Goal: Task Accomplishment & Management: Use online tool/utility

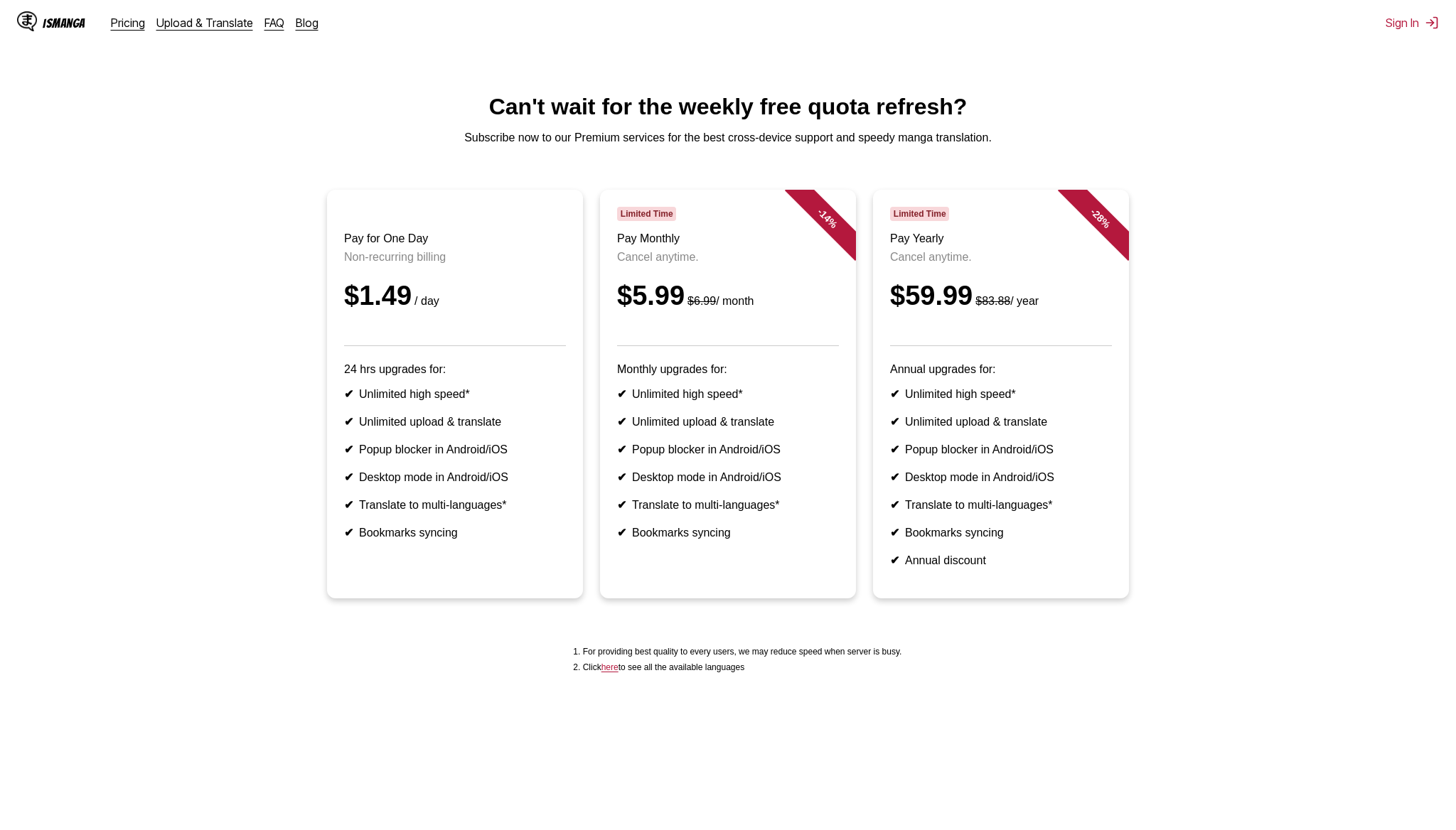
click at [464, 314] on header "Pay for One Day Non-recurring billing $1.49 / day" at bounding box center [455, 277] width 222 height 140
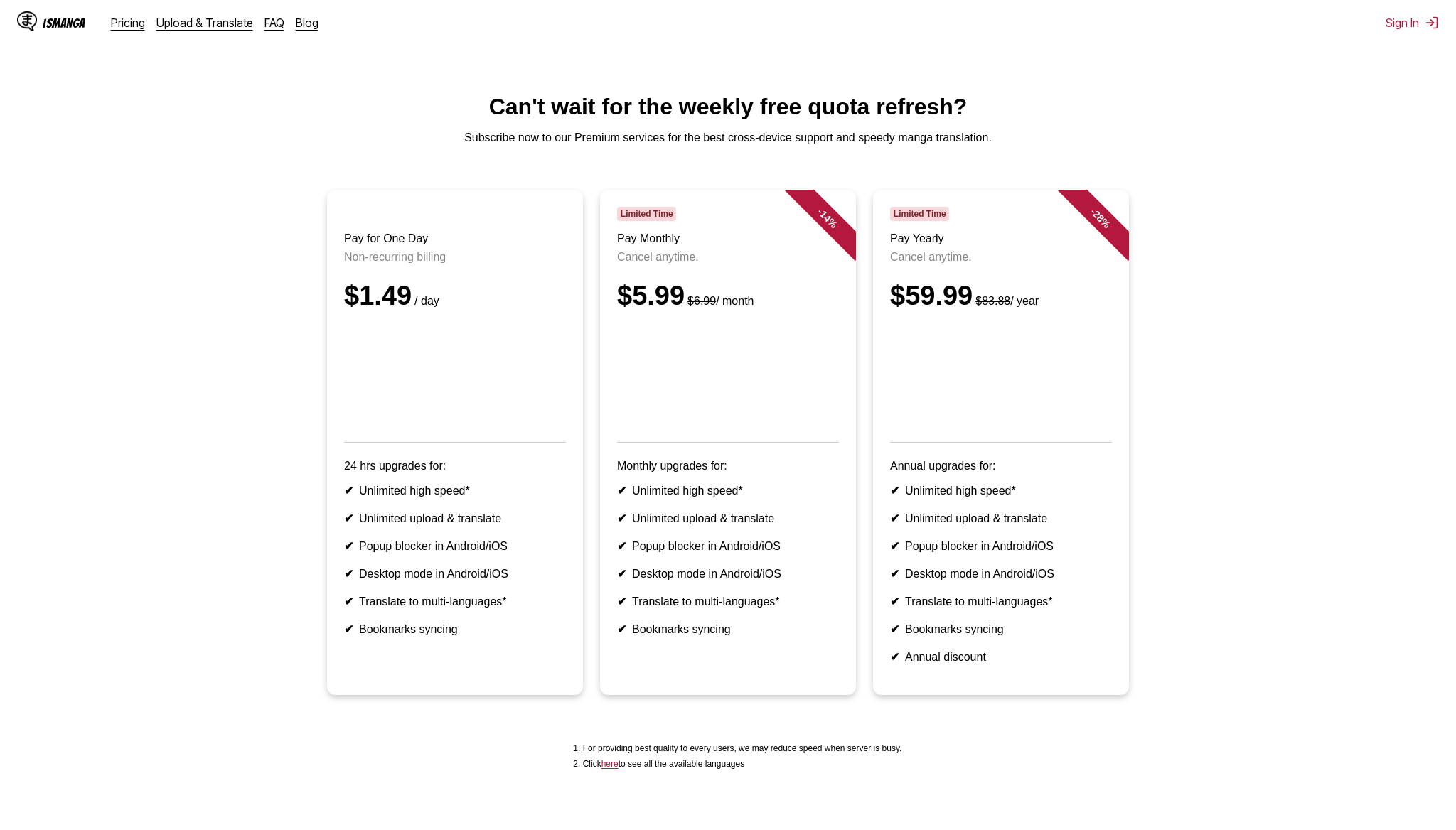
click at [190, 31] on div "IsManga Pricing Upload & Translate FAQ Blog" at bounding box center [174, 22] width 313 height 45
click at [198, 24] on link "Upload & Translate" at bounding box center [205, 23] width 97 height 14
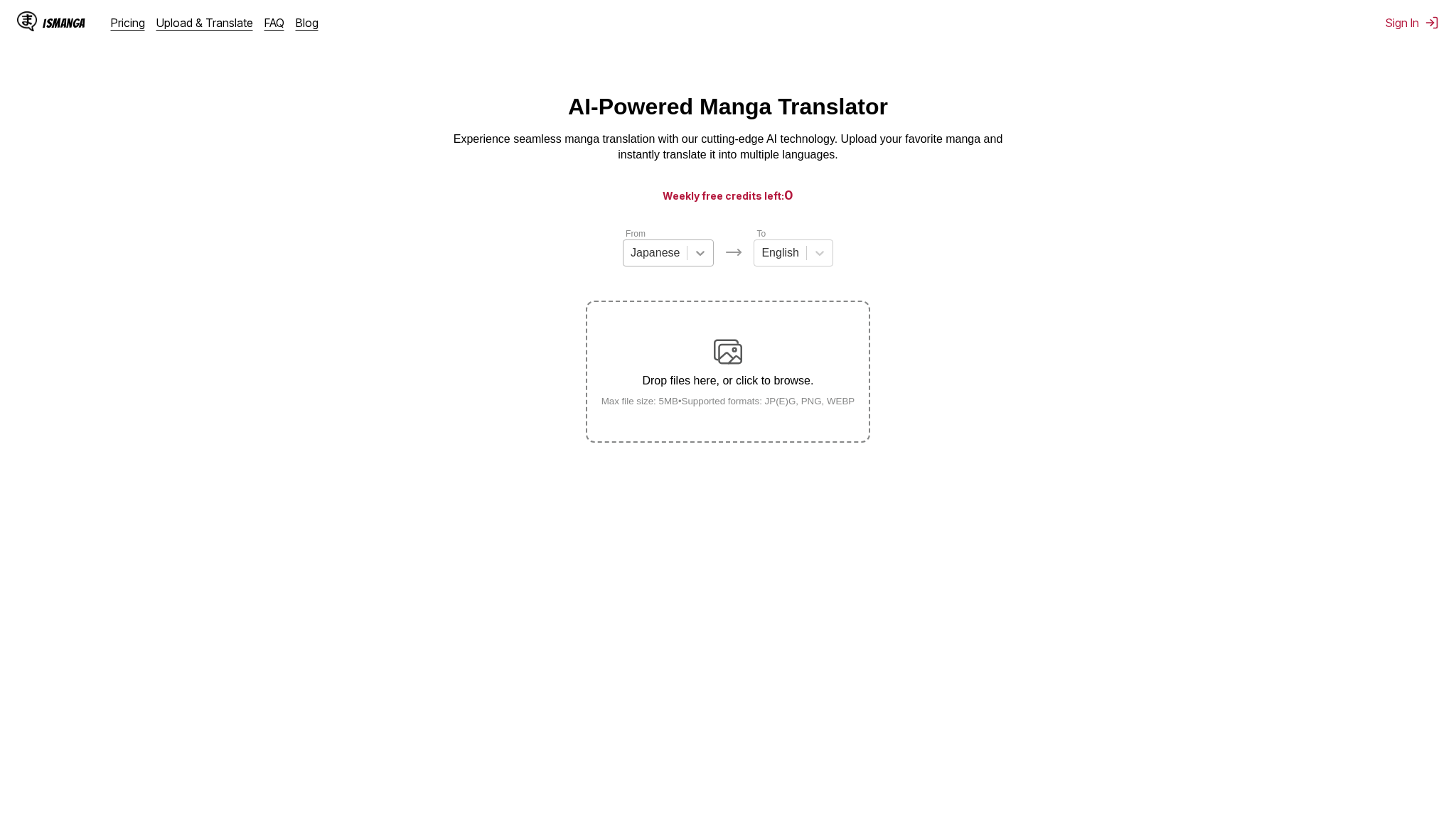
click at [692, 249] on div at bounding box center [700, 253] width 25 height 25
click at [769, 364] on div "Drop files here, or click to browse. Max file size: 5MB • Supported formats: JP…" at bounding box center [728, 372] width 277 height 69
click at [0, 0] on input "Drop files here, or click to browse. Max file size: 5MB • Supported formats: JP…" at bounding box center [0, 0] width 0 height 0
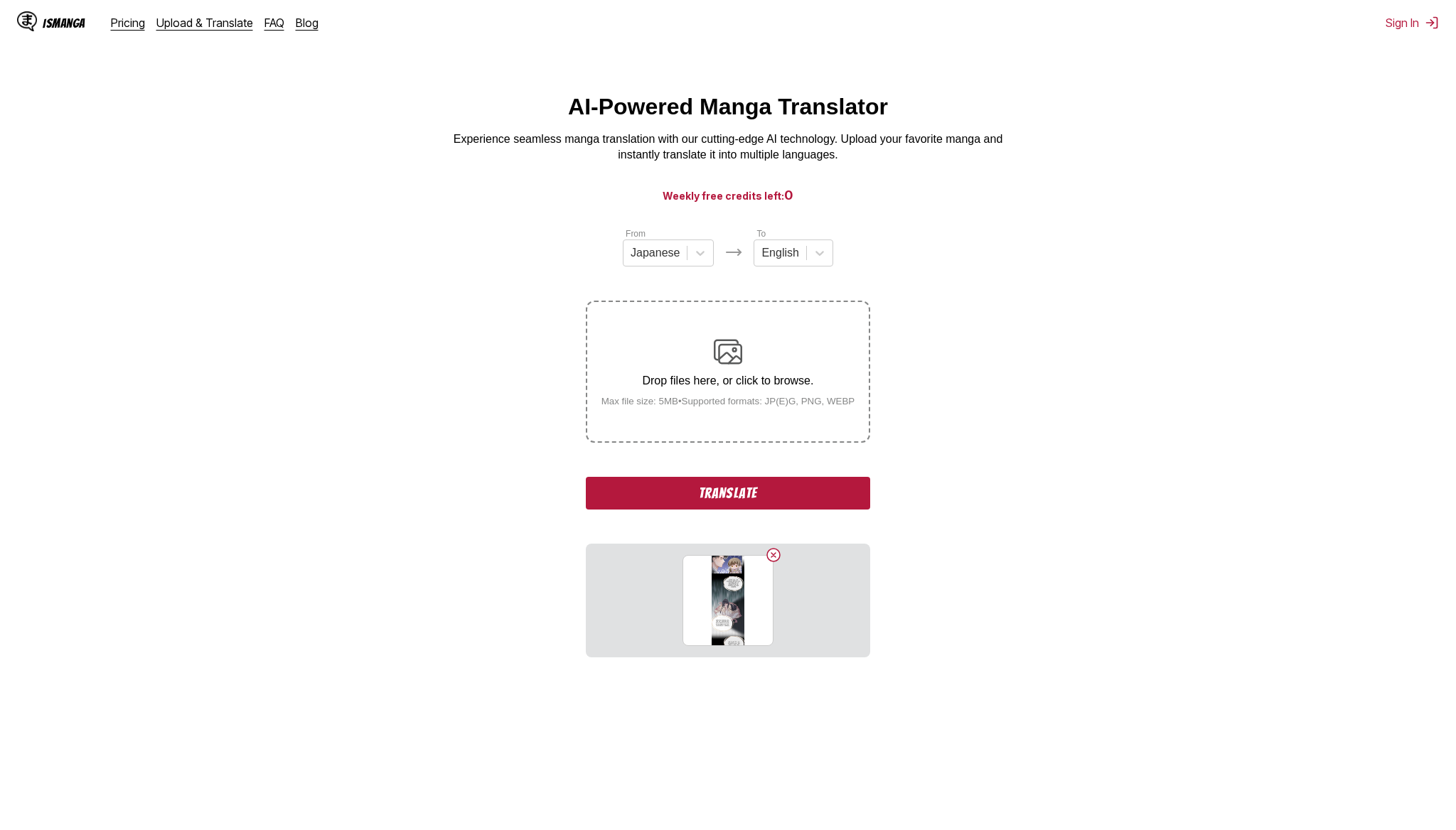
click at [774, 505] on button "Translate" at bounding box center [728, 493] width 284 height 33
